Goal: Task Accomplishment & Management: Manage account settings

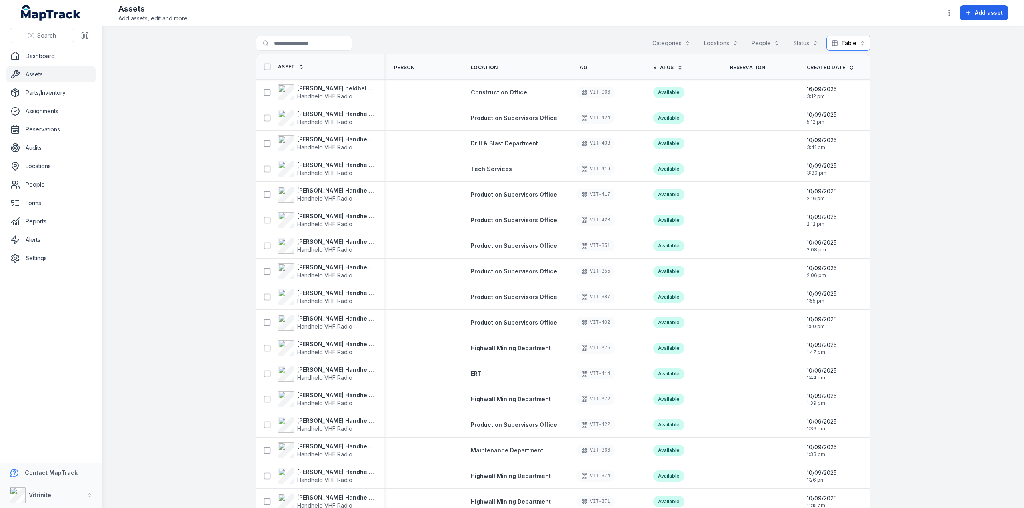
click at [860, 44] on button "Table *****" at bounding box center [848, 43] width 44 height 15
click at [937, 77] on main "Search for assets Categories Locations People Status Table ***** Asset Person L…" at bounding box center [562, 267] width 921 height 482
drag, startPoint x: 410, startPoint y: 74, endPoint x: 426, endPoint y: 65, distance: 18.6
click at [426, 65] on th "Person" at bounding box center [422, 66] width 77 height 25
click at [860, 45] on button "Table *****" at bounding box center [848, 43] width 44 height 15
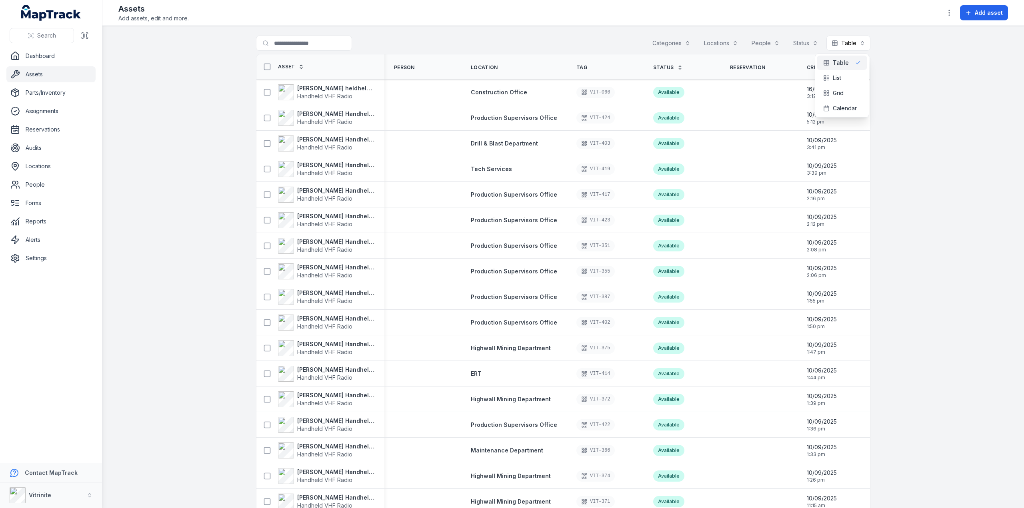
click at [674, 45] on div "Categories Locations People Status Table *****" at bounding box center [758, 43] width 223 height 15
click at [689, 44] on button "Categories" at bounding box center [671, 43] width 48 height 15
click at [583, 39] on div "Search for assets Categories Locations People Status Table *****" at bounding box center [563, 45] width 614 height 18
click at [27, 95] on link "Parts/Inventory" at bounding box center [50, 93] width 89 height 16
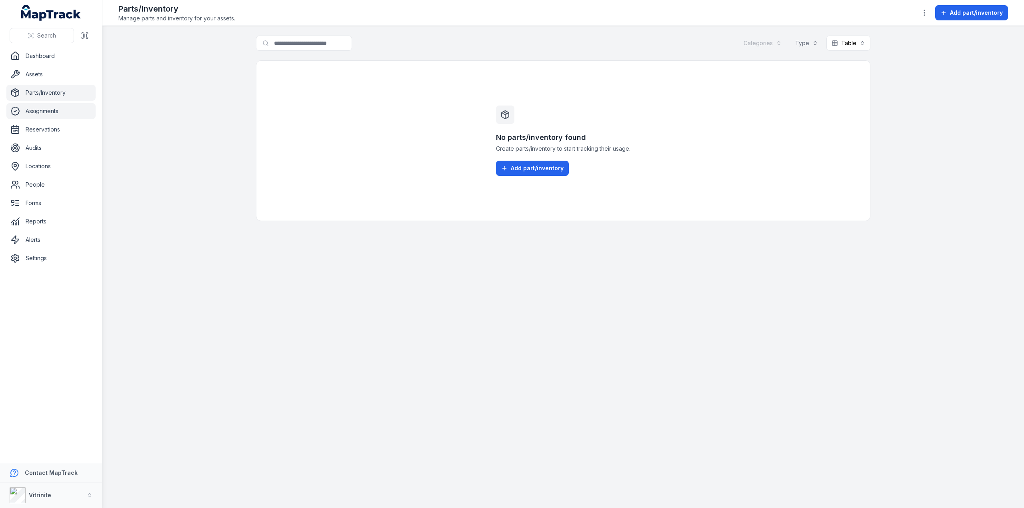
click at [39, 110] on link "Assignments" at bounding box center [50, 111] width 89 height 16
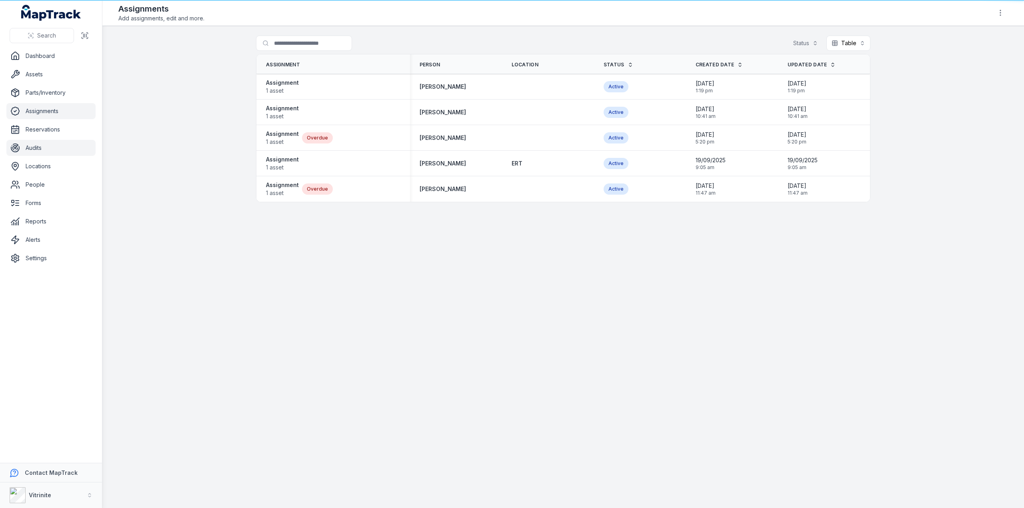
click at [37, 150] on link "Audits" at bounding box center [50, 148] width 89 height 16
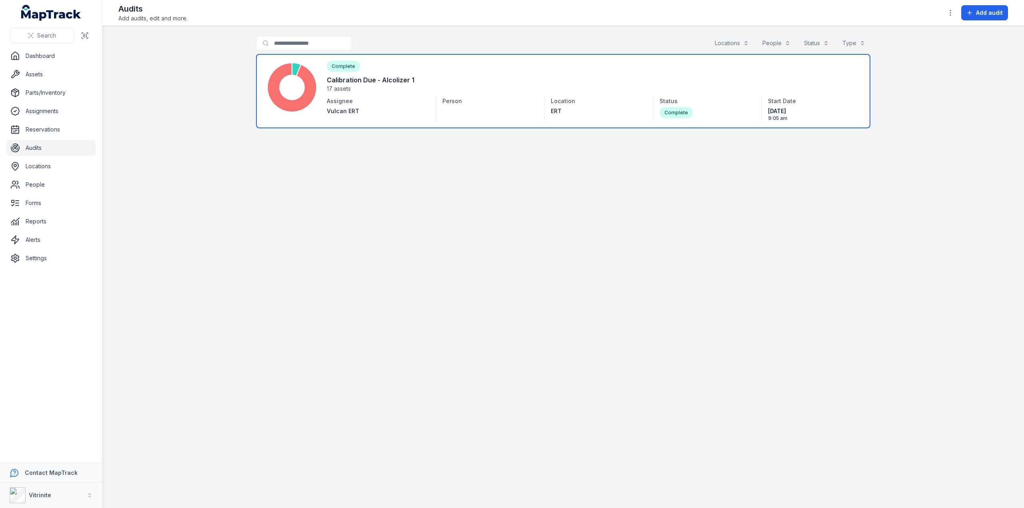
click at [500, 89] on link at bounding box center [563, 91] width 614 height 74
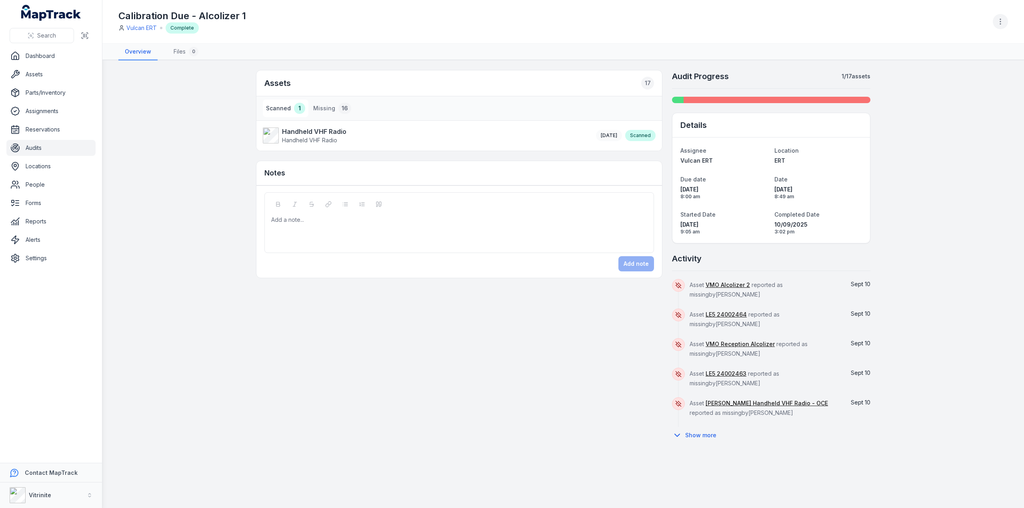
click at [1001, 19] on icon "button" at bounding box center [1000, 22] width 8 height 8
click at [943, 80] on div "Delete audit" at bounding box center [960, 85] width 90 height 14
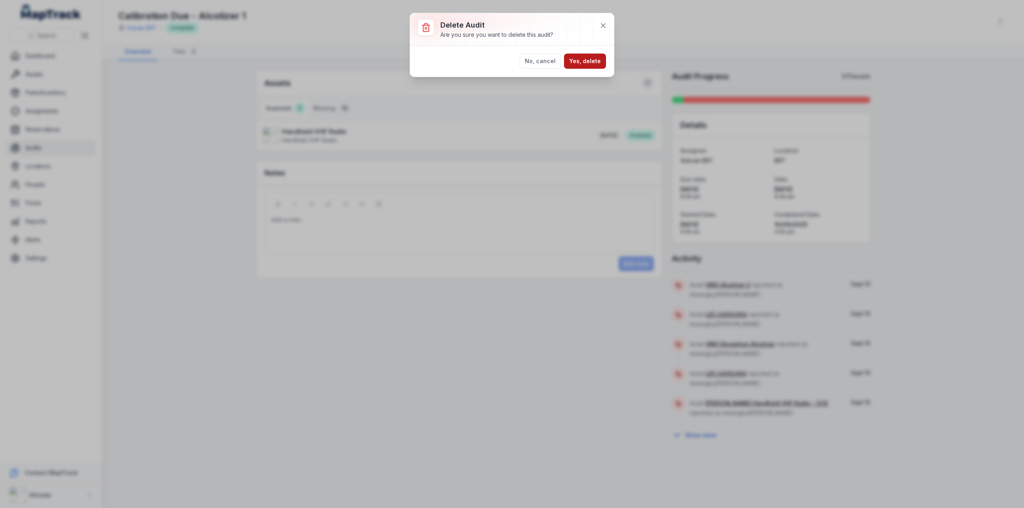
click at [587, 59] on button "Yes, delete" at bounding box center [585, 61] width 42 height 15
click at [541, 73] on button "No, cancel" at bounding box center [539, 72] width 41 height 15
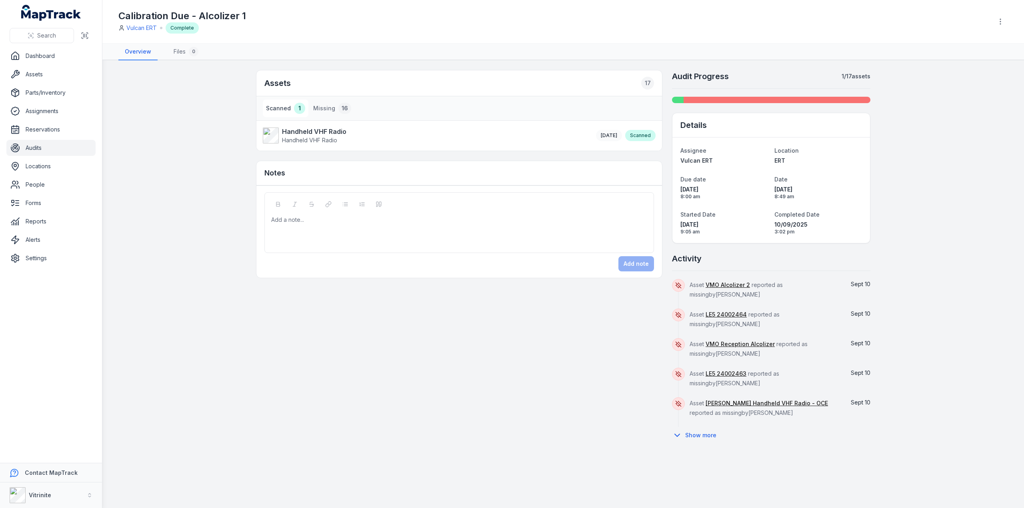
click at [636, 135] on div "Scanned" at bounding box center [640, 135] width 30 height 11
click at [728, 96] on div at bounding box center [771, 96] width 198 height 14
click at [727, 100] on div at bounding box center [776, 100] width 187 height 6
click at [646, 81] on div "17" at bounding box center [647, 83] width 13 height 13
click at [43, 53] on link "Dashboard" at bounding box center [50, 56] width 89 height 16
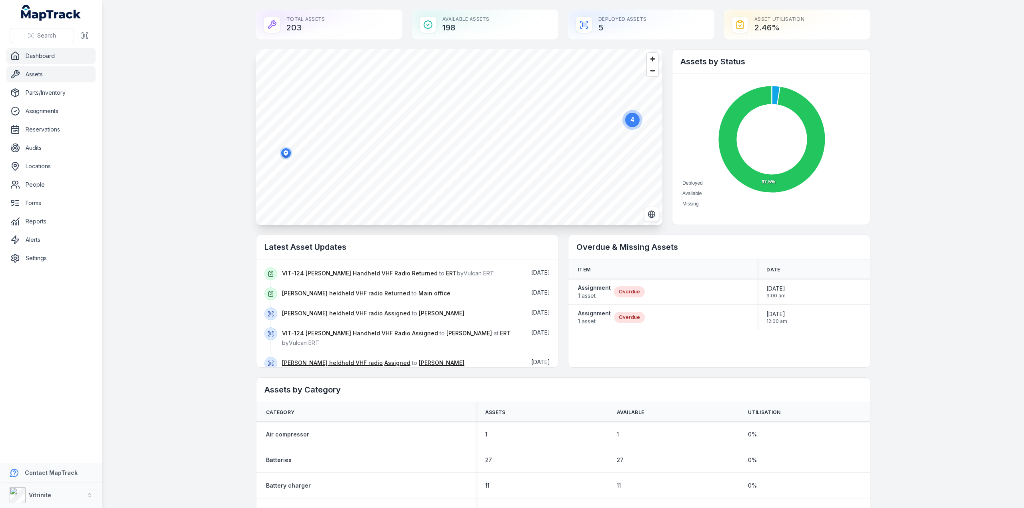
click at [34, 74] on link "Assets" at bounding box center [50, 74] width 89 height 16
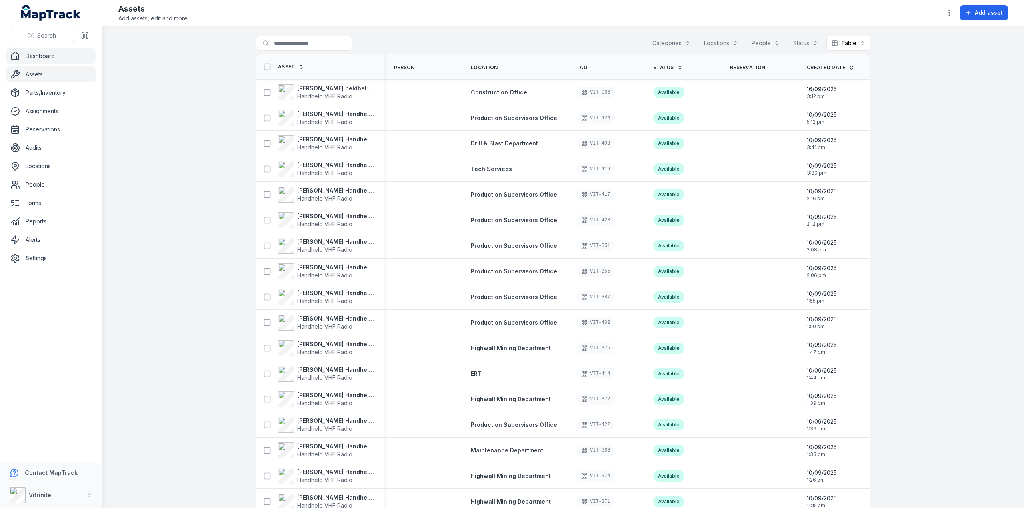
click at [41, 52] on link "Dashboard" at bounding box center [50, 56] width 89 height 16
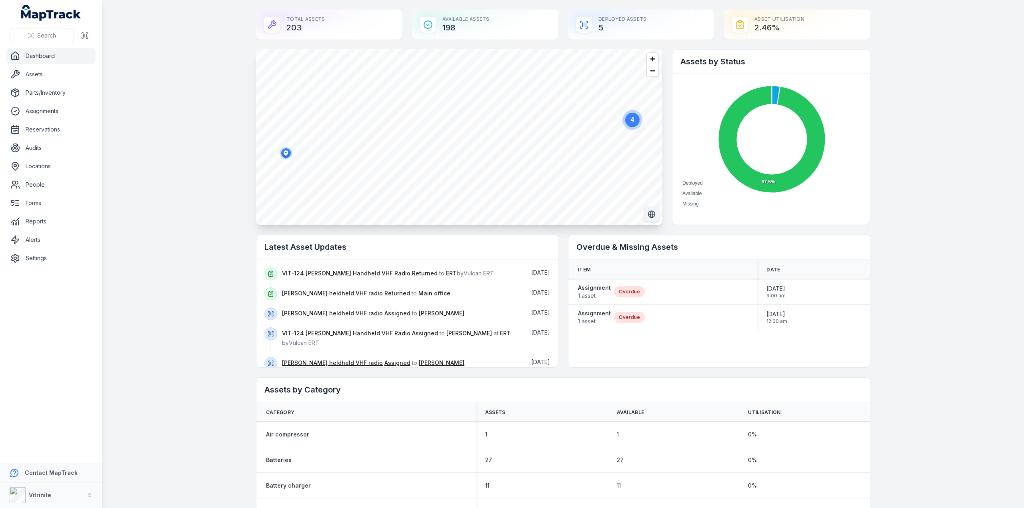
click at [648, 213] on icon "Switch to Satellite View" at bounding box center [651, 214] width 8 height 8
click at [650, 72] on span "Zoom out" at bounding box center [653, 70] width 12 height 11
click at [369, 144] on ellipse "button" at bounding box center [372, 145] width 10 height 10
click at [545, 130] on circle at bounding box center [545, 128] width 14 height 14
click at [376, 118] on icon "button" at bounding box center [378, 120] width 4 height 5
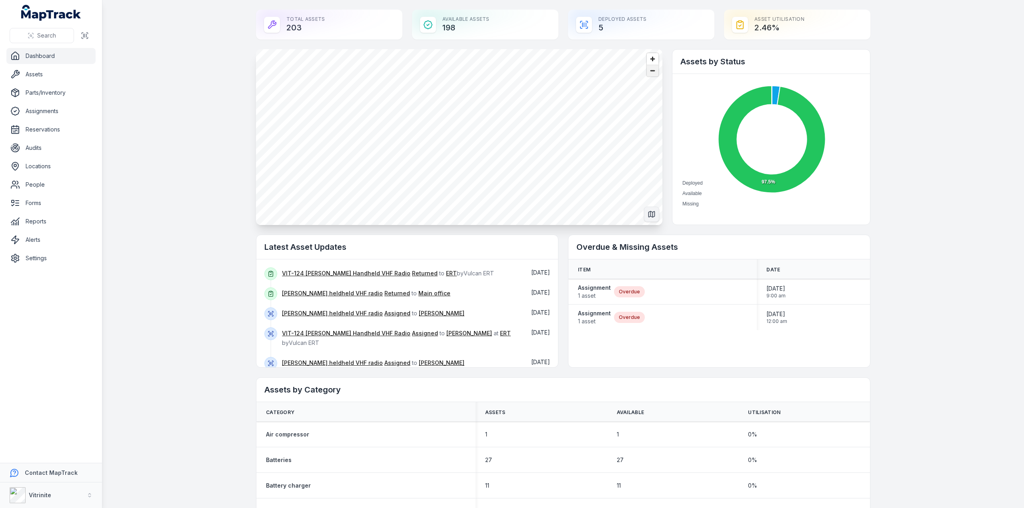
click at [649, 72] on span "Zoom out" at bounding box center [653, 70] width 12 height 11
click at [473, 120] on text "3" at bounding box center [475, 120] width 4 height 7
click at [459, 138] on text "3" at bounding box center [461, 135] width 4 height 7
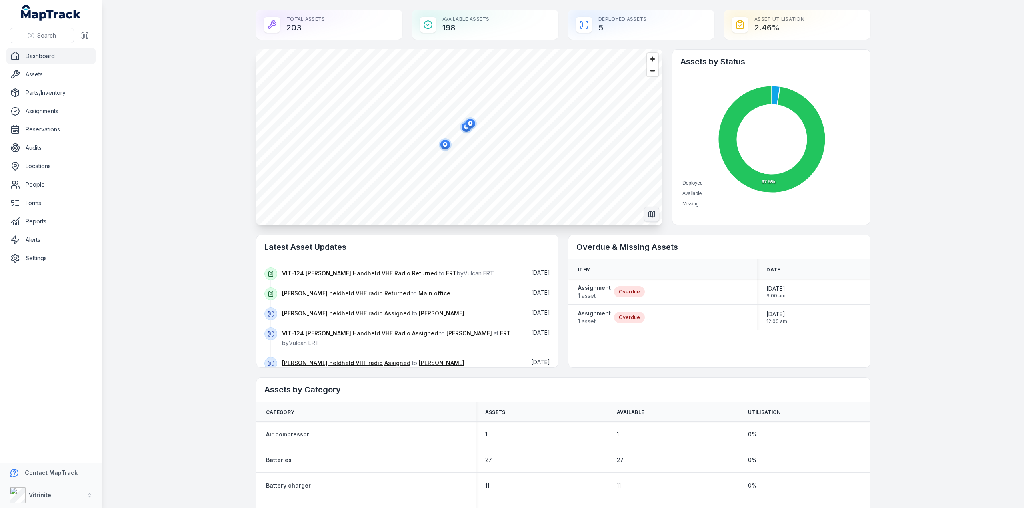
click at [443, 142] on icon "button" at bounding box center [445, 144] width 4 height 5
click at [468, 121] on icon "button" at bounding box center [470, 123] width 4 height 5
click at [464, 128] on icon "button" at bounding box center [472, 123] width 16 height 16
click at [649, 70] on span "Zoom out" at bounding box center [653, 70] width 12 height 11
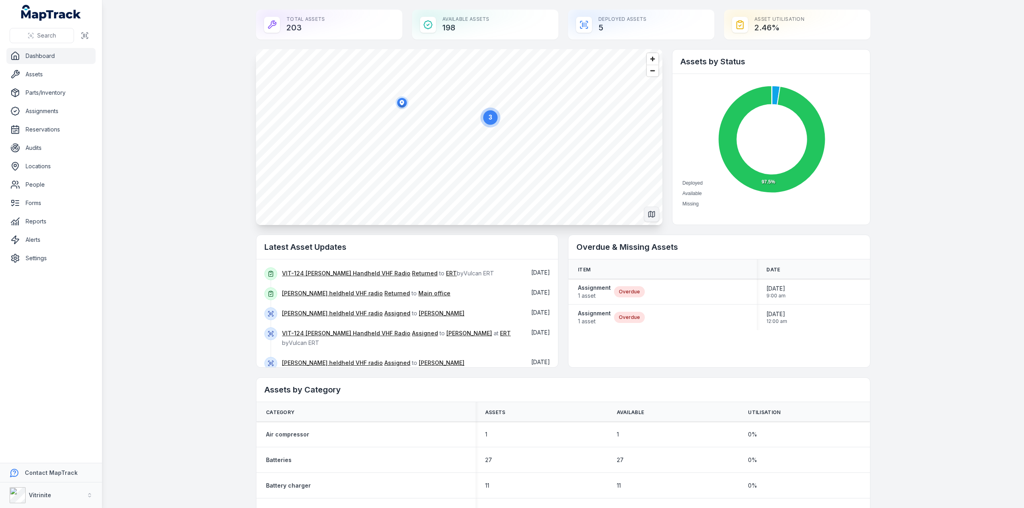
click at [606, 24] on div "Deployed Assets 5" at bounding box center [641, 25] width 146 height 30
click at [584, 23] on icon at bounding box center [584, 25] width 0 height 4
click at [31, 258] on link "Settings" at bounding box center [50, 258] width 89 height 16
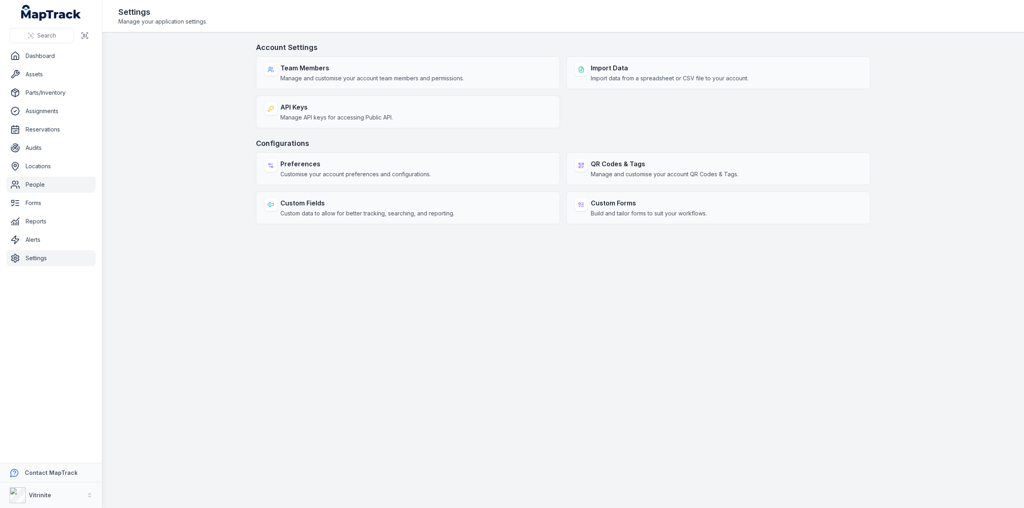
click at [34, 187] on link "People" at bounding box center [50, 185] width 89 height 16
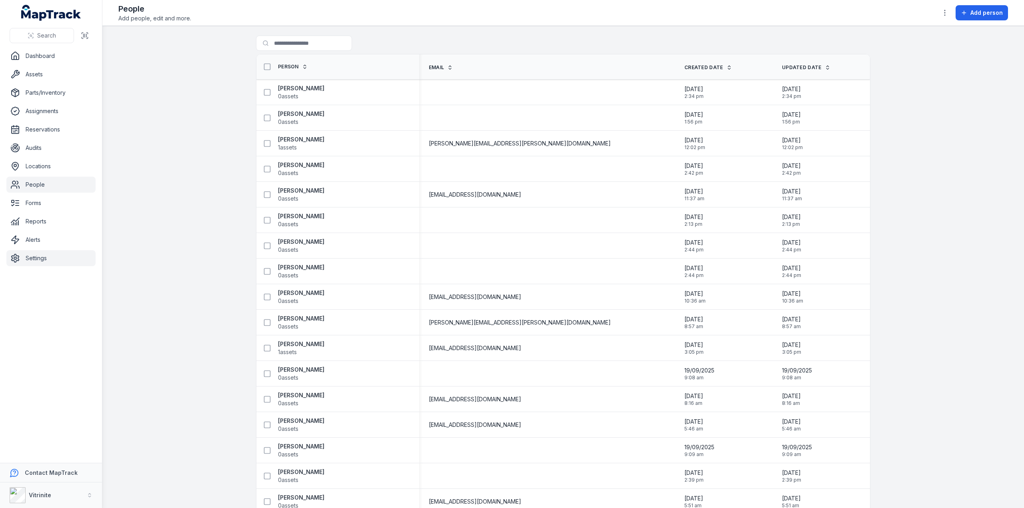
click at [35, 259] on link "Settings" at bounding box center [50, 258] width 89 height 16
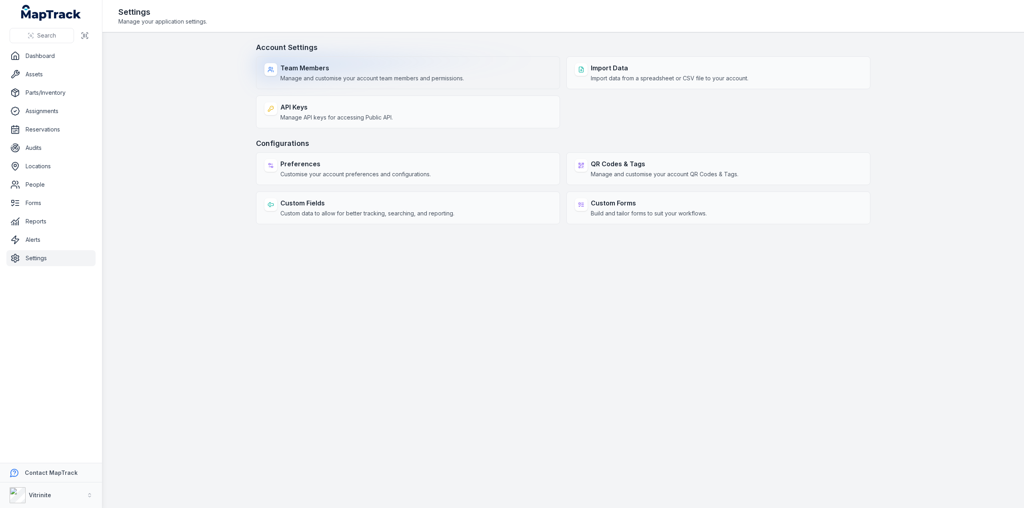
click at [285, 71] on strong "Team Members" at bounding box center [372, 68] width 184 height 10
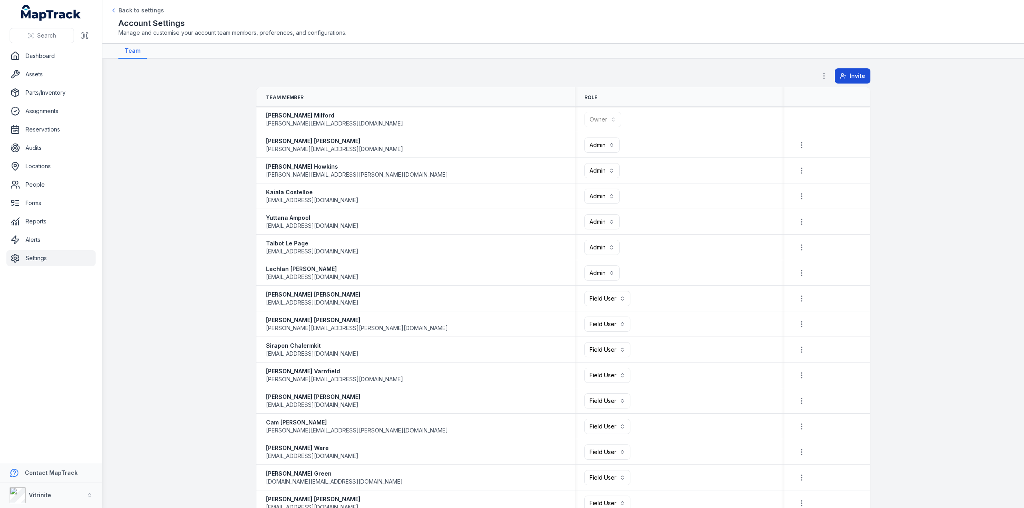
click at [849, 73] on span "Invite" at bounding box center [857, 76] width 16 height 8
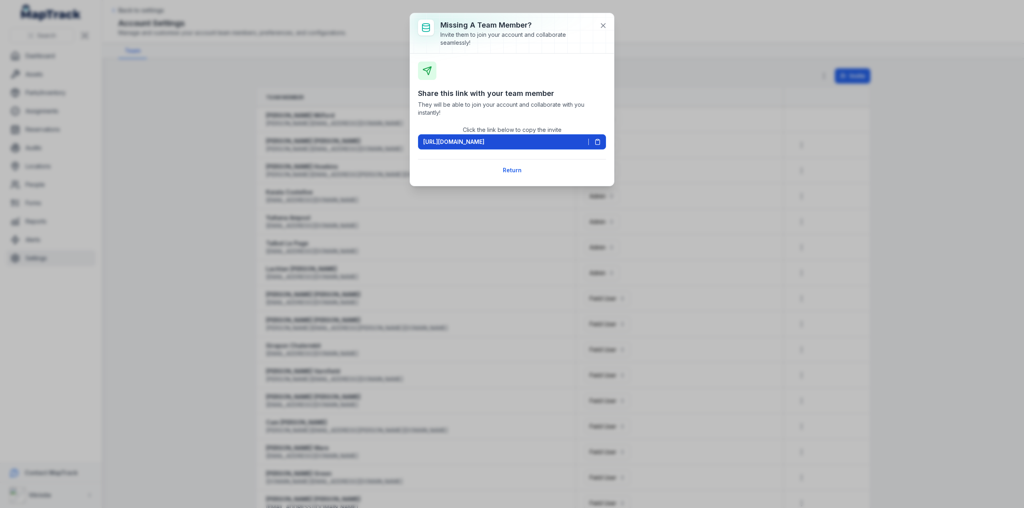
click at [598, 140] on rect at bounding box center [597, 139] width 2 height 1
click at [601, 24] on icon at bounding box center [603, 26] width 4 height 4
